Goal: Find specific page/section: Find specific page/section

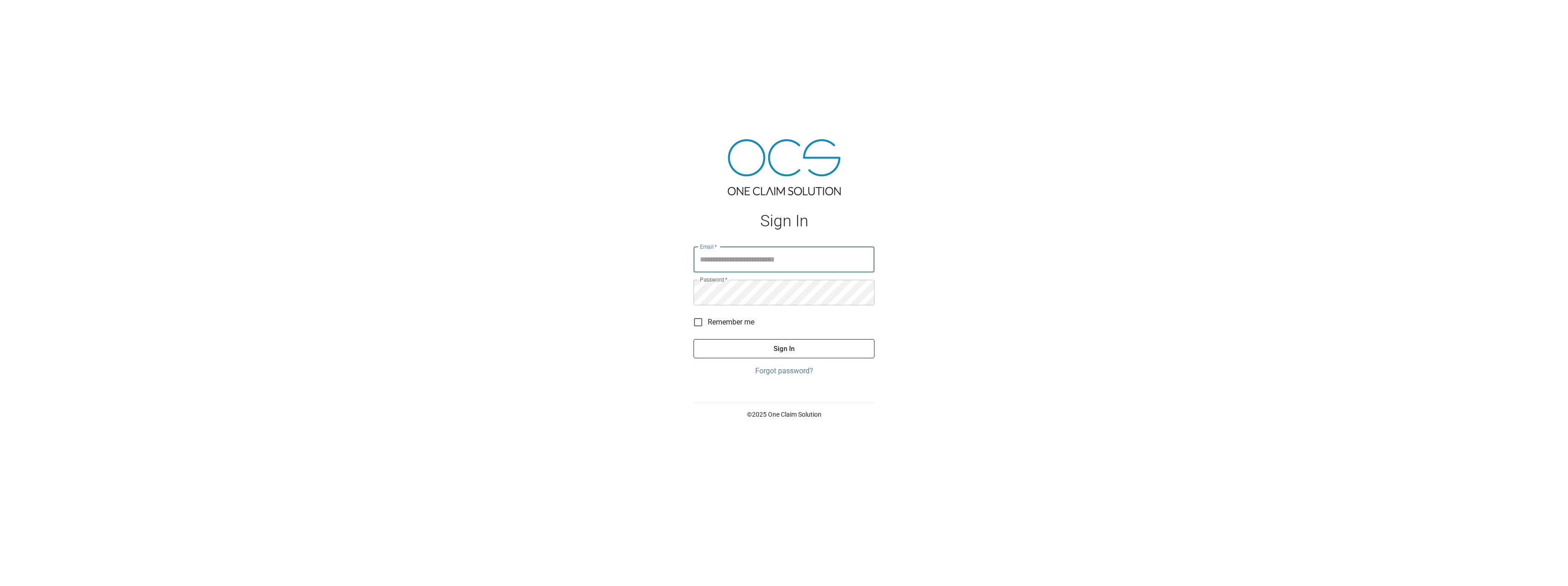
type input "**********"
click at [728, 346] on button "Sign In" at bounding box center [784, 348] width 181 height 19
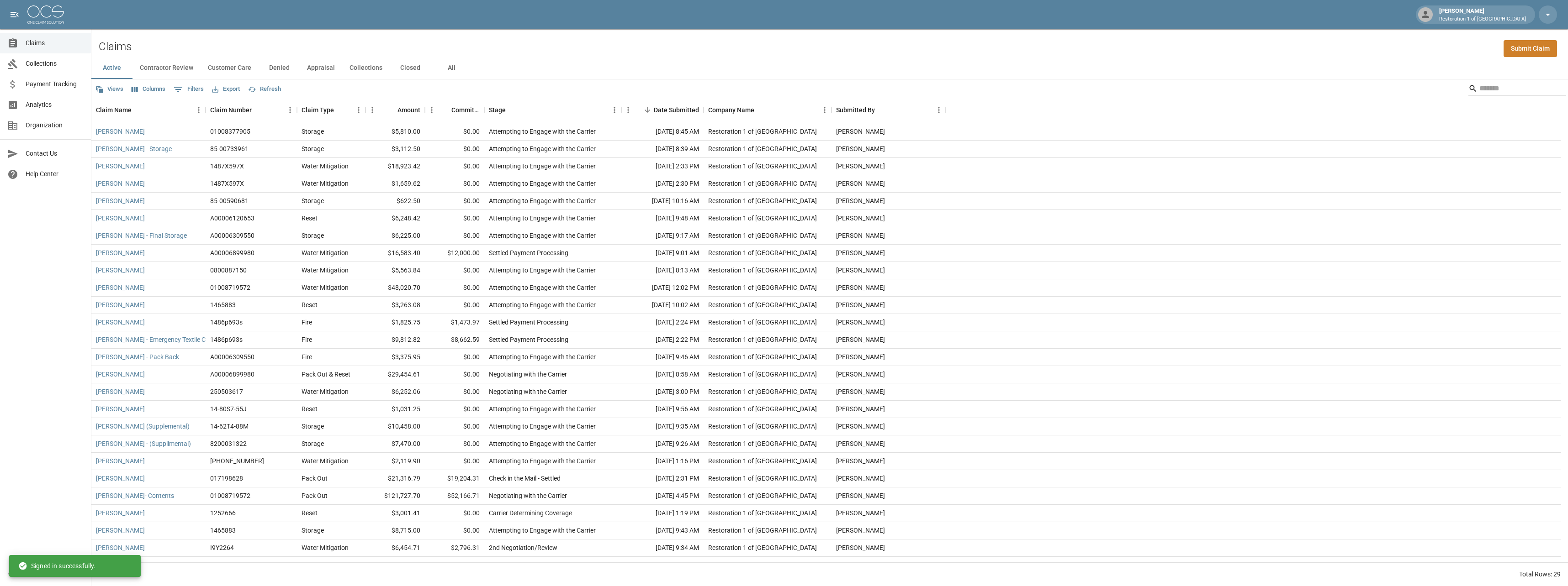
drag, startPoint x: 229, startPoint y: 61, endPoint x: 222, endPoint y: 65, distance: 8.1
click at [229, 63] on button "Customer Care" at bounding box center [229, 68] width 58 height 22
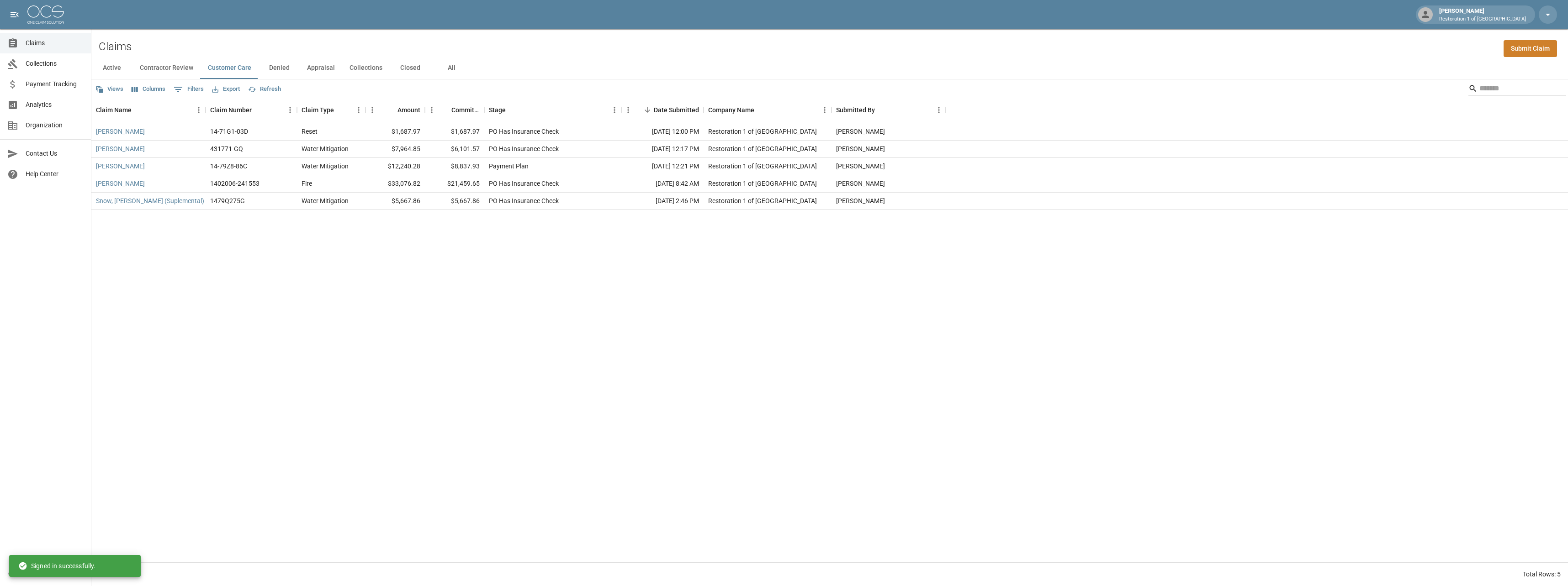
click at [258, 66] on button "Denied" at bounding box center [279, 68] width 41 height 22
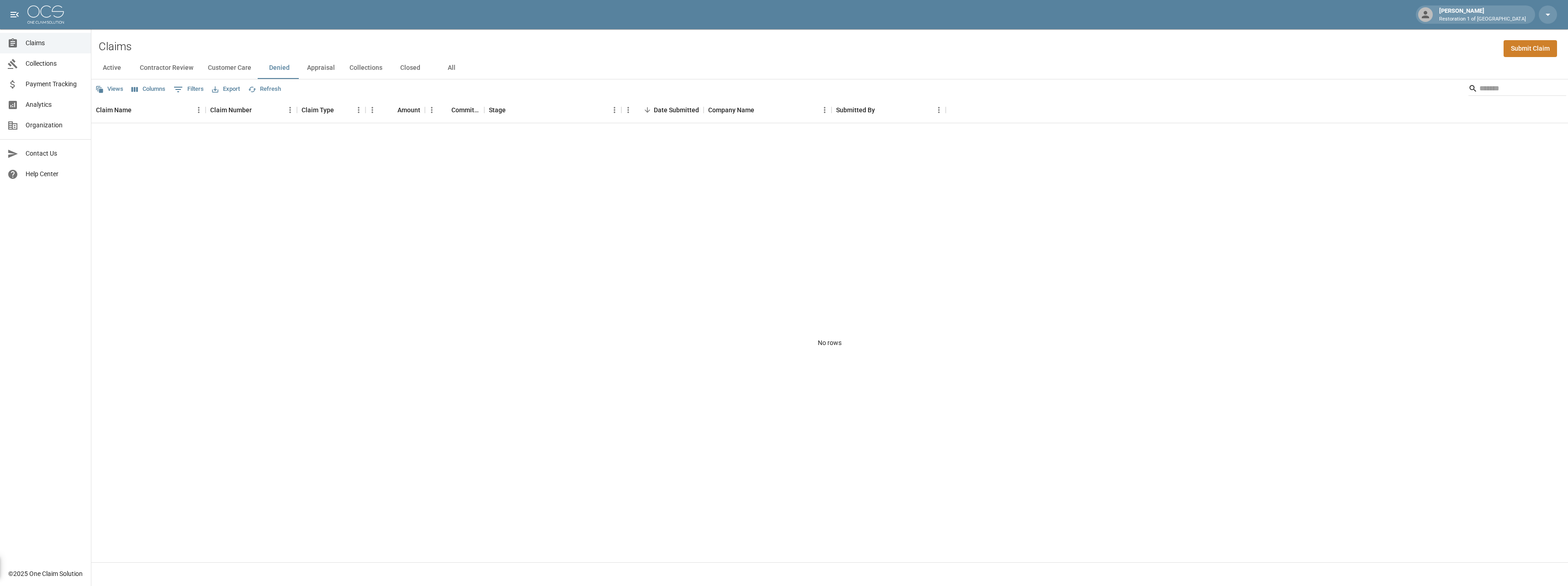
click at [318, 66] on button "Appraisal" at bounding box center [321, 68] width 42 height 22
